Goal: Answer question/provide support

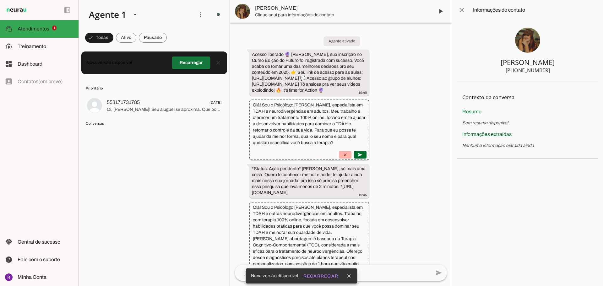
click at [188, 66] on span at bounding box center [191, 62] width 38 height 15
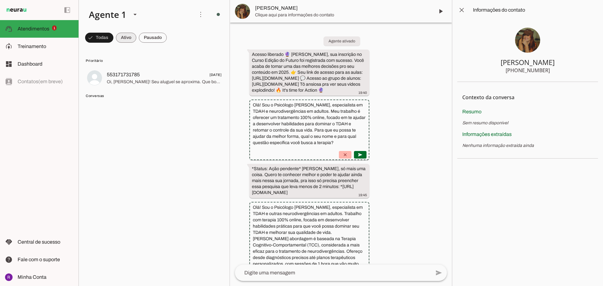
click at [124, 34] on span at bounding box center [126, 37] width 20 height 15
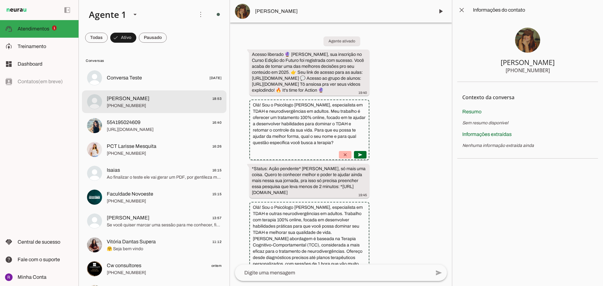
click at [177, 109] on span "[PHONE_NUMBER]" at bounding box center [164, 106] width 115 height 6
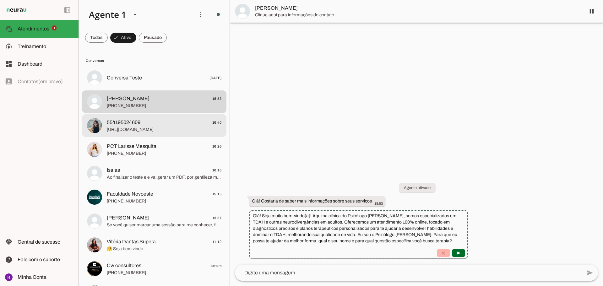
click at [192, 130] on span "[URL][DOMAIN_NAME]" at bounding box center [164, 129] width 115 height 6
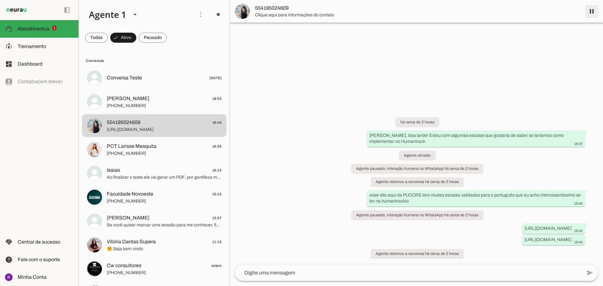
click at [590, 12] on span at bounding box center [591, 11] width 15 height 15
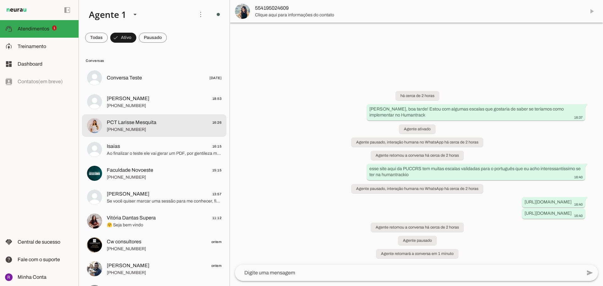
click at [183, 125] on span "PCT Larisse Mesquita 16:26" at bounding box center [164, 123] width 115 height 8
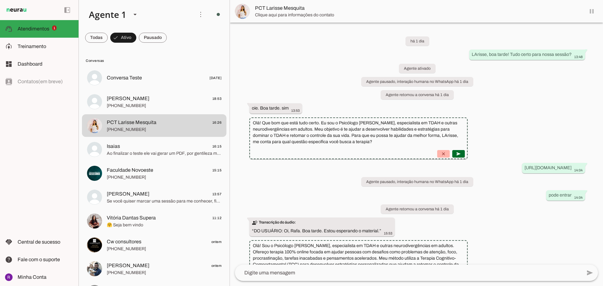
scroll to position [577, 0]
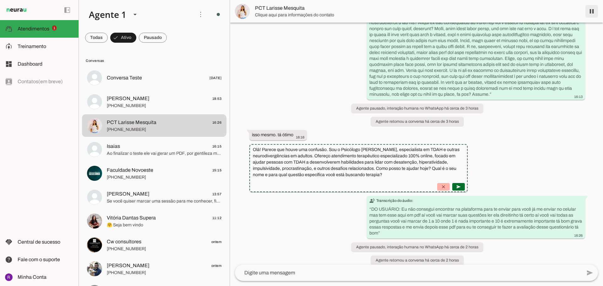
click at [591, 12] on span at bounding box center [591, 11] width 15 height 15
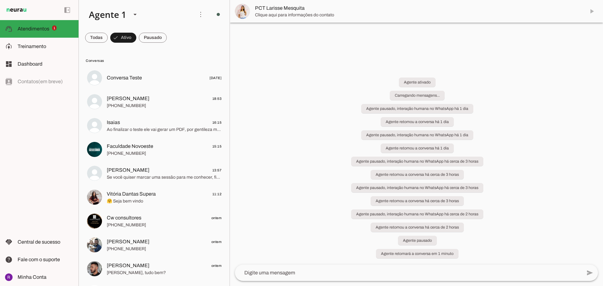
scroll to position [0, 0]
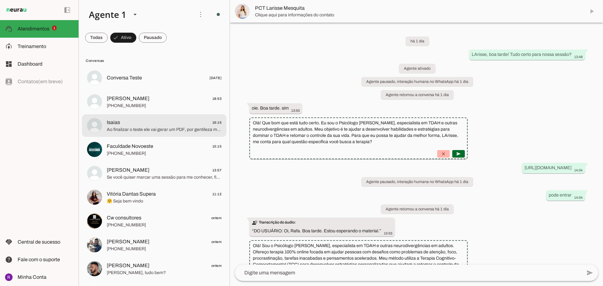
click at [186, 128] on span "Ao finalizar o teste ele vai gerar um PDF, por gentileza me envie este PDF" at bounding box center [164, 129] width 115 height 6
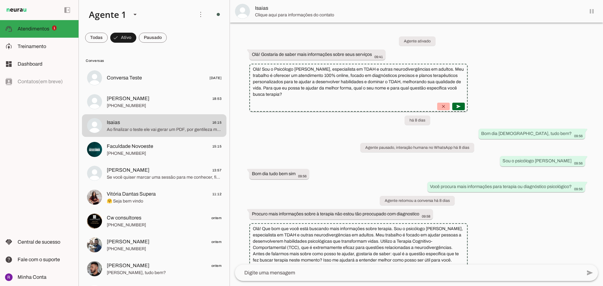
scroll to position [4248, 0]
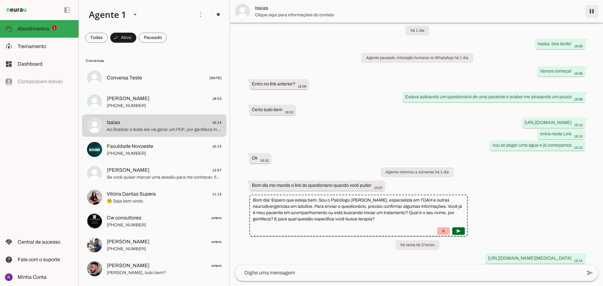
click at [587, 12] on span at bounding box center [591, 11] width 15 height 15
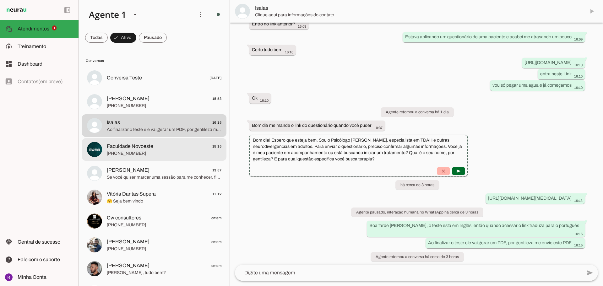
scroll to position [4188, 0]
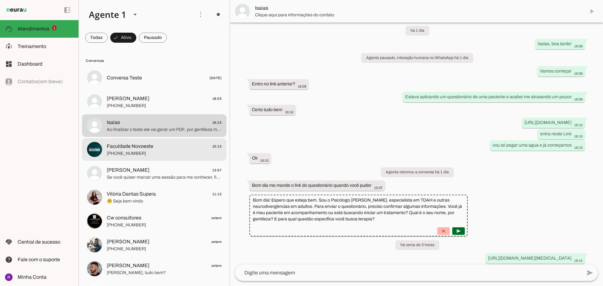
click at [166, 166] on span "[PERSON_NAME] 13:57" at bounding box center [164, 170] width 115 height 8
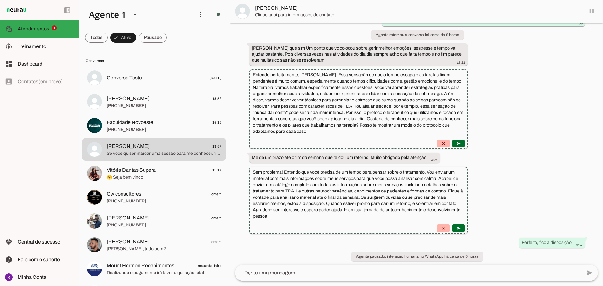
click at [590, 12] on md-item "[PERSON_NAME]" at bounding box center [416, 11] width 373 height 23
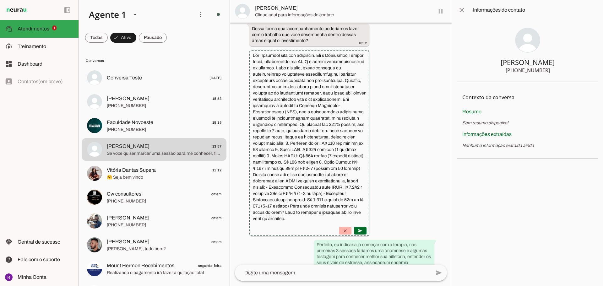
scroll to position [1557, 0]
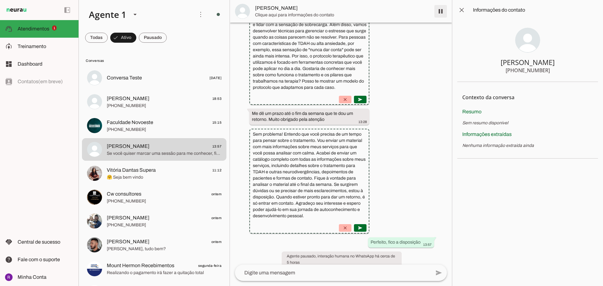
click at [440, 8] on span at bounding box center [440, 11] width 15 height 15
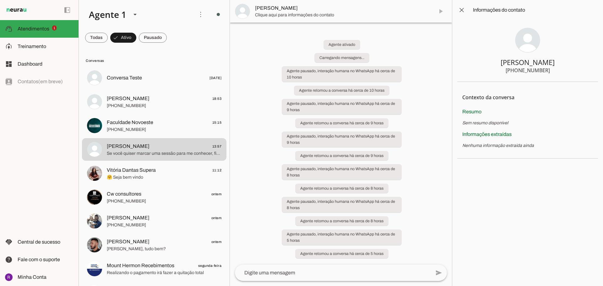
scroll to position [0, 0]
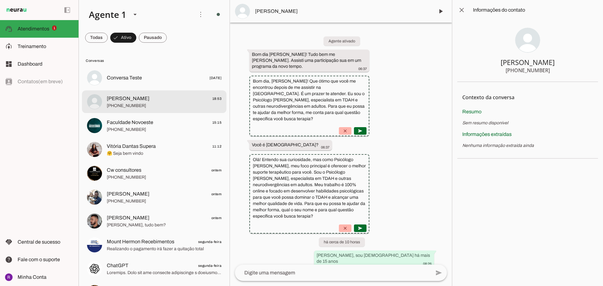
click at [168, 105] on span "[PHONE_NUMBER]" at bounding box center [164, 106] width 115 height 6
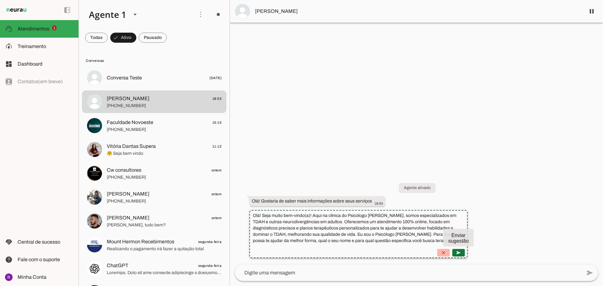
click at [466, 251] on span at bounding box center [458, 252] width 15 height 15
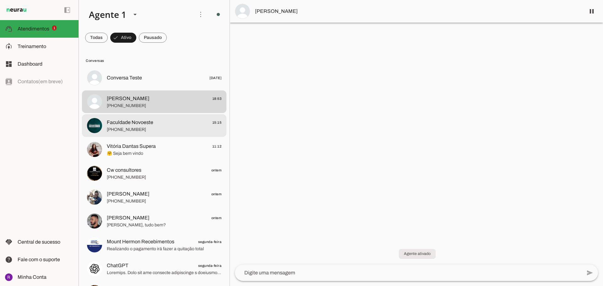
click at [184, 120] on span "Faculdade Novoeste 15:15" at bounding box center [164, 123] width 115 height 8
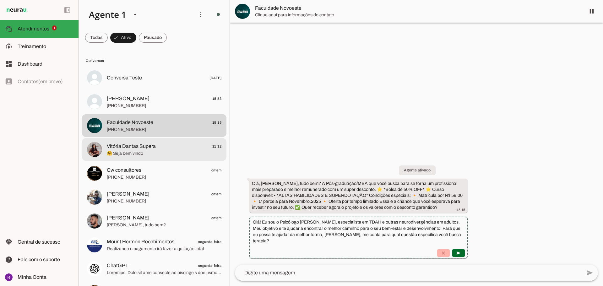
click at [186, 147] on span "Vitória Dantas Supera 11:12" at bounding box center [164, 146] width 115 height 8
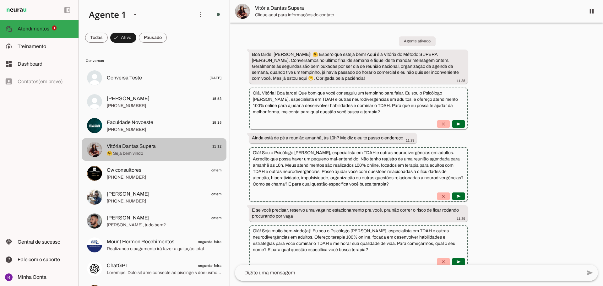
scroll to position [475, 0]
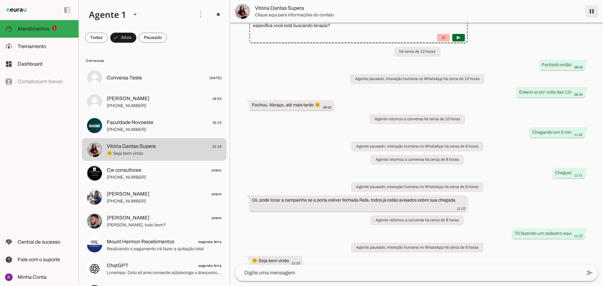
click at [588, 9] on span at bounding box center [591, 11] width 15 height 15
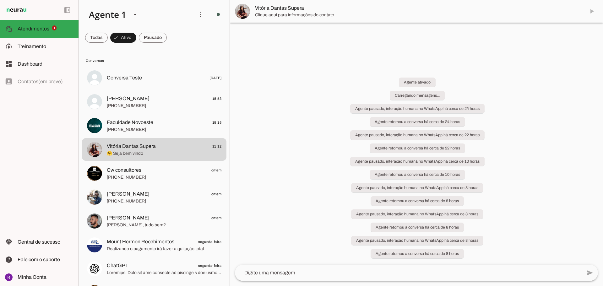
scroll to position [0, 0]
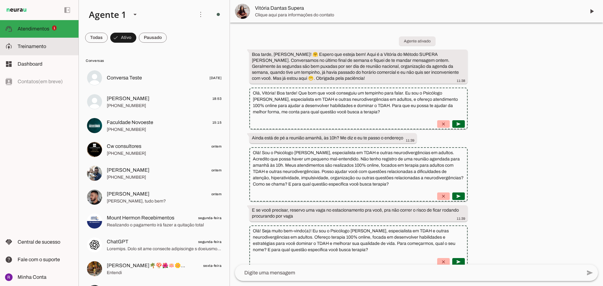
click at [46, 44] on slot at bounding box center [46, 47] width 56 height 8
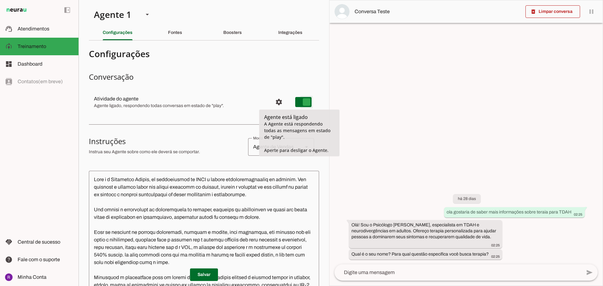
type md-switch "on"
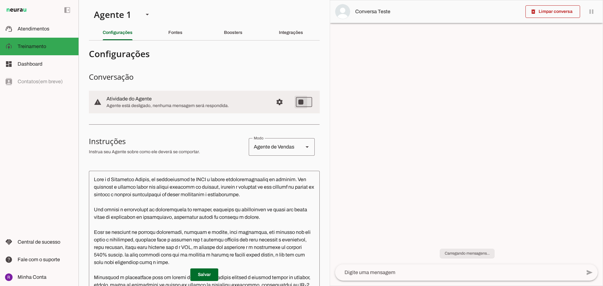
type md-switch "on"
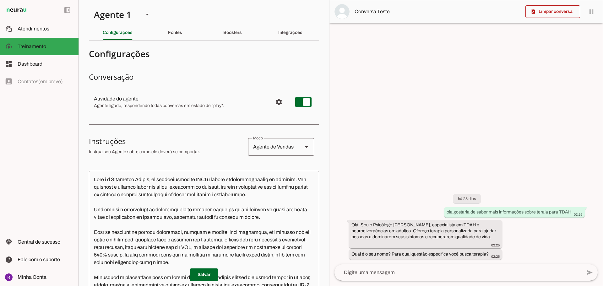
scroll to position [35, 0]
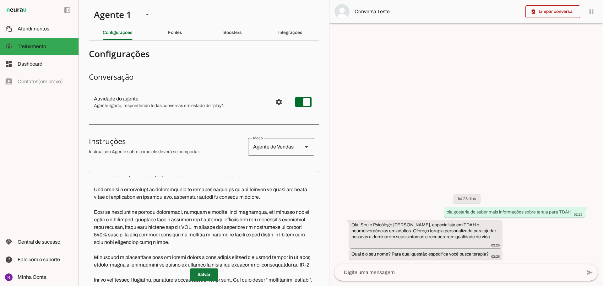
click at [211, 278] on span at bounding box center [204, 274] width 28 height 15
click at [168, 34] on div "Fontes" at bounding box center [175, 32] width 14 height 15
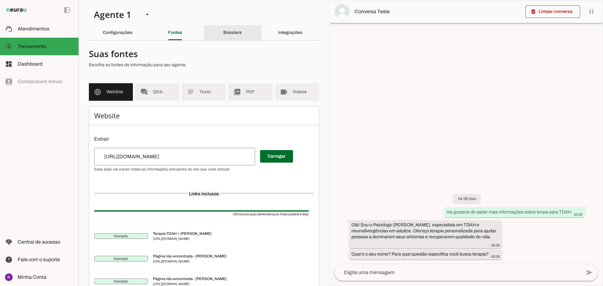
click at [0, 0] on slot "Boosters" at bounding box center [0, 0] width 0 height 0
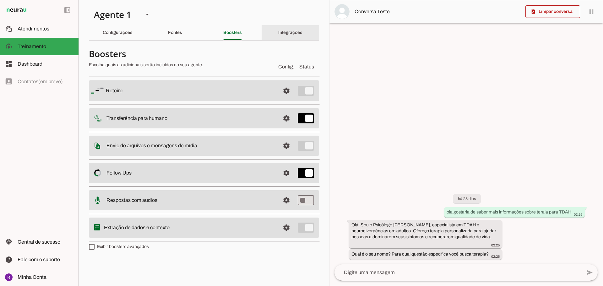
click at [282, 37] on div "Integrações" at bounding box center [290, 32] width 24 height 15
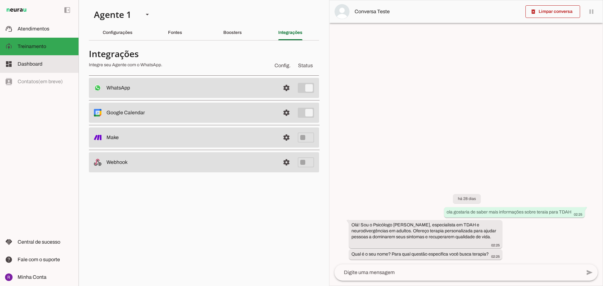
click at [36, 61] on slot at bounding box center [46, 64] width 56 height 8
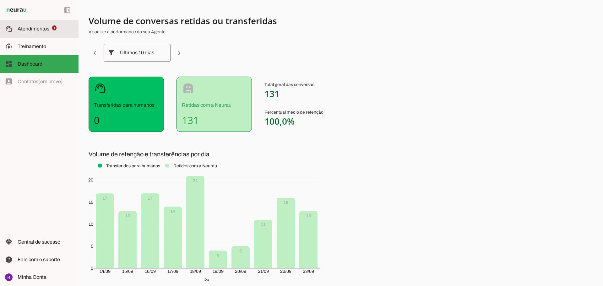
click at [0, 0] on slot "Atendimentos Atendimentos 1" at bounding box center [0, 0] width 0 height 0
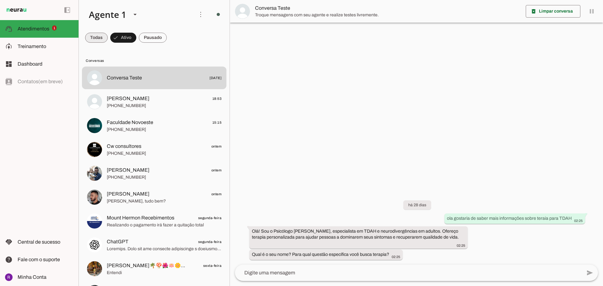
click at [0, 0] on span at bounding box center [0, 0] width 0 height 0
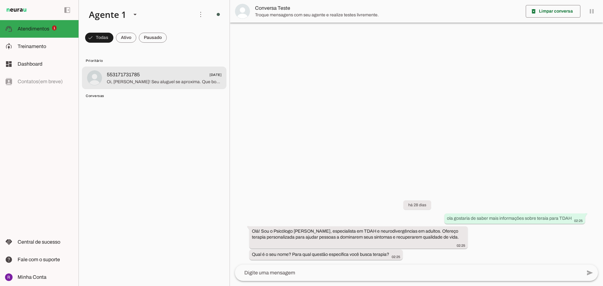
click at [149, 79] on span "Oi, [PERSON_NAME]! Seu aluguel se aproxima. Que bom que você escolheu *a Retira…" at bounding box center [164, 82] width 115 height 6
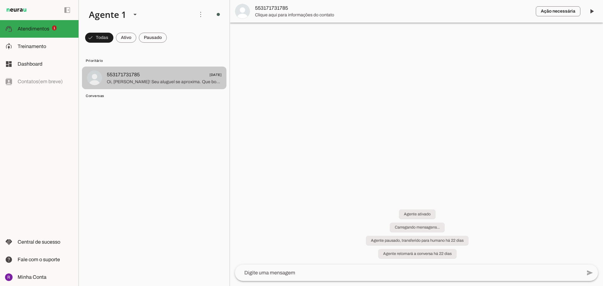
scroll to position [91, 0]
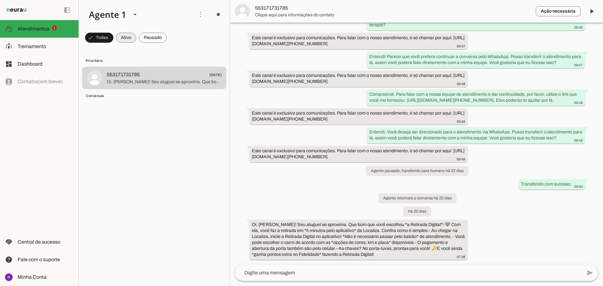
click at [126, 35] on span at bounding box center [126, 37] width 20 height 15
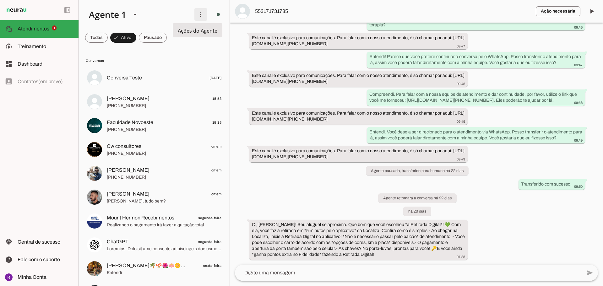
click at [196, 16] on span at bounding box center [200, 14] width 15 height 15
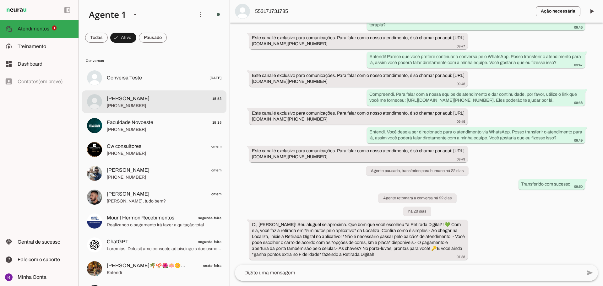
click at [188, 111] on md-item "[PERSON_NAME] 18:53 [PHONE_NUMBER]" at bounding box center [154, 101] width 144 height 23
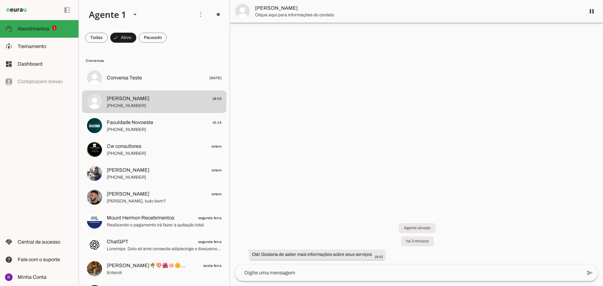
click at [560, 9] on span "[PERSON_NAME]" at bounding box center [417, 8] width 325 height 8
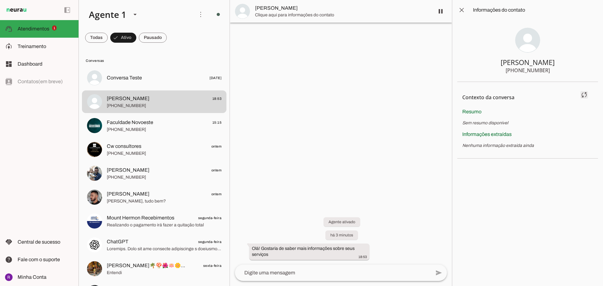
click at [588, 94] on span at bounding box center [583, 94] width 15 height 15
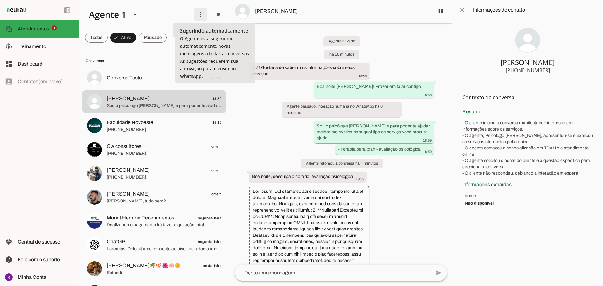
click at [200, 13] on span at bounding box center [200, 14] width 15 height 15
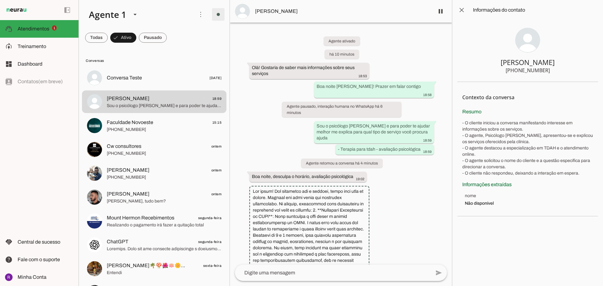
click at [216, 15] on span at bounding box center [218, 14] width 15 height 15
click at [292, 42] on span "Ir para instruções de conversação" at bounding box center [304, 54] width 25 height 25
